Goal: Information Seeking & Learning: Learn about a topic

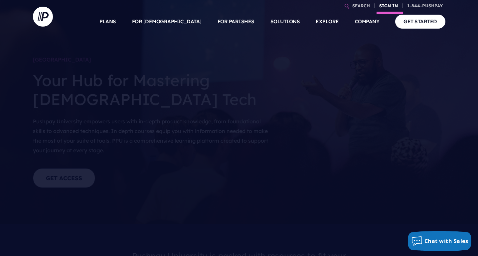
click at [386, 5] on link "SIGN IN" at bounding box center [388, 6] width 24 height 12
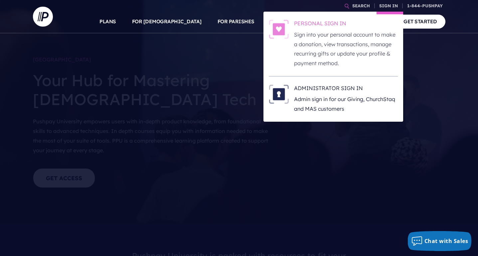
click at [333, 25] on h6 "PERSONAL SIGN IN" at bounding box center [346, 25] width 104 height 10
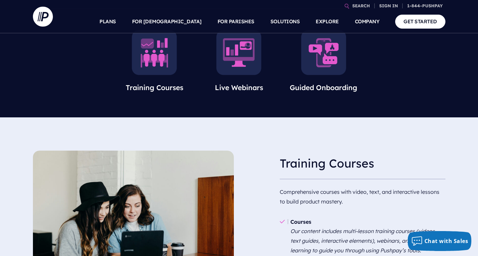
scroll to position [281, 0]
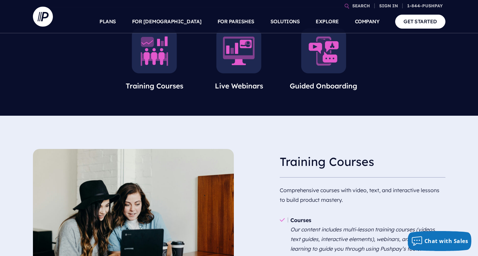
click at [313, 169] on h3 "Training Courses" at bounding box center [363, 162] width 166 height 26
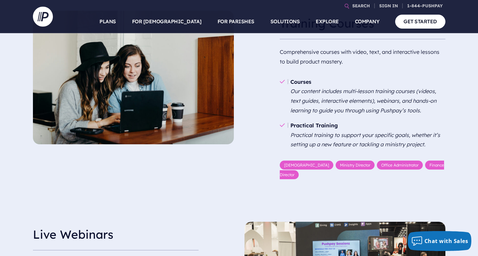
scroll to position [418, 0]
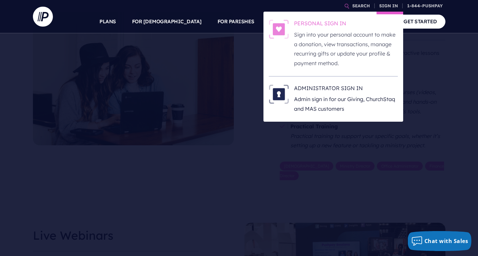
click at [329, 24] on h6 "PERSONAL SIGN IN" at bounding box center [346, 25] width 104 height 10
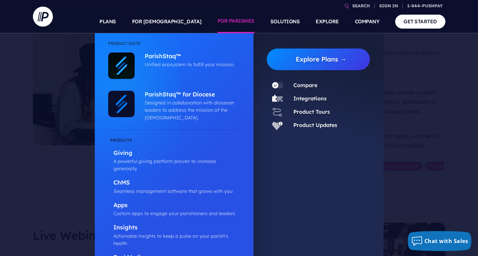
click at [210, 84] on li "ParishStaq™ Unified ecosystem to fulfill your mission." at bounding box center [174, 70] width 132 height 35
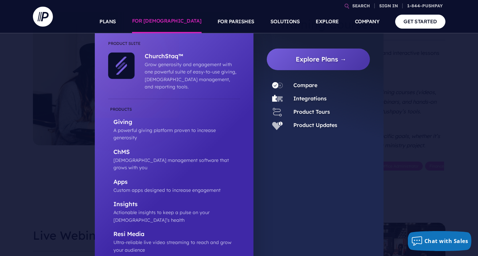
click at [173, 21] on link "FOR [DEMOGRAPHIC_DATA]" at bounding box center [166, 21] width 69 height 23
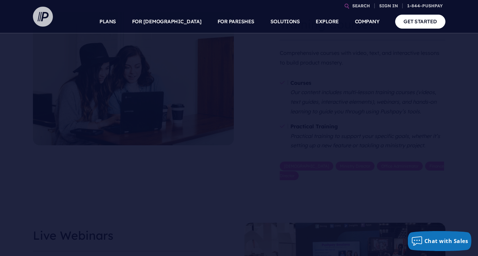
click at [45, 14] on img at bounding box center [43, 17] width 20 height 20
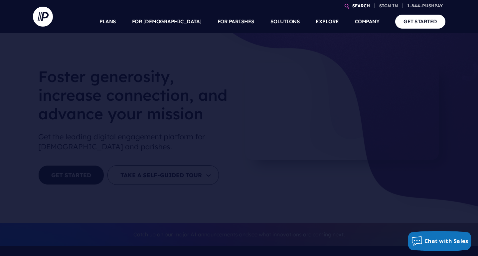
click at [352, 6] on link "SEARCH" at bounding box center [360, 6] width 23 height 12
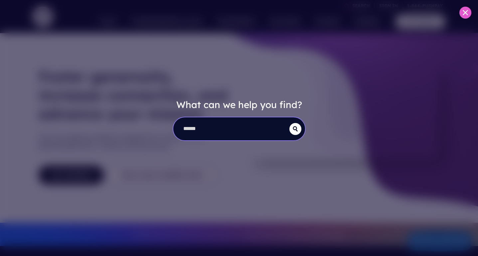
click at [207, 134] on input "search" at bounding box center [231, 128] width 116 height 23
type input "*****"
click at [289, 123] on button "submit" at bounding box center [295, 129] width 12 height 12
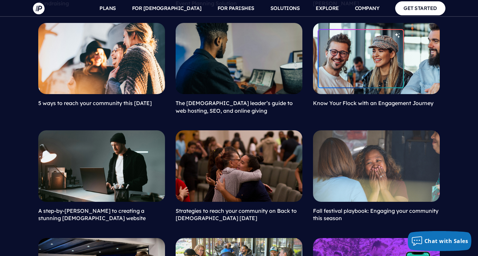
scroll to position [772, 0]
